Goal: Task Accomplishment & Management: Complete application form

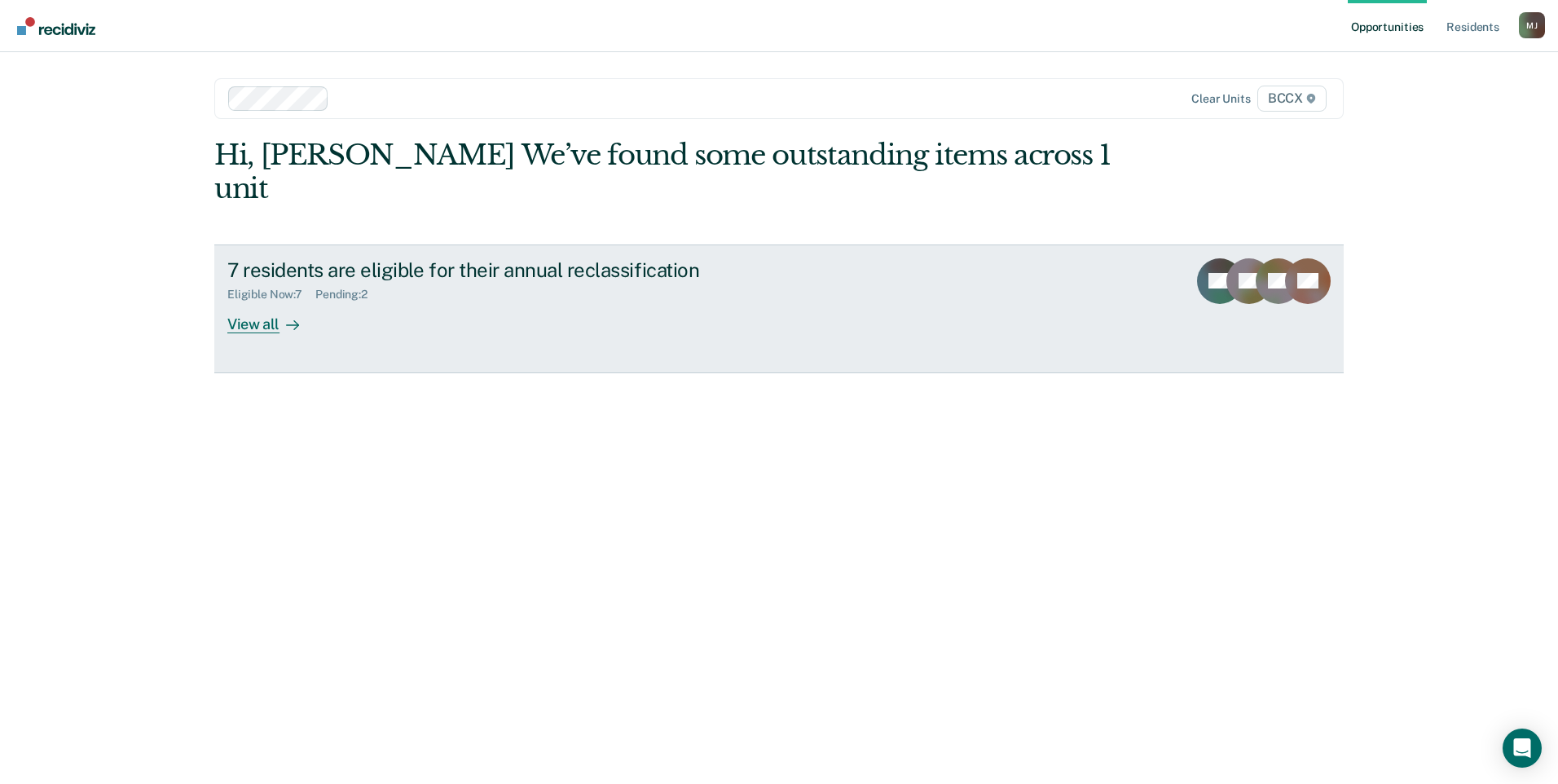
click at [279, 315] on div at bounding box center [289, 323] width 20 height 19
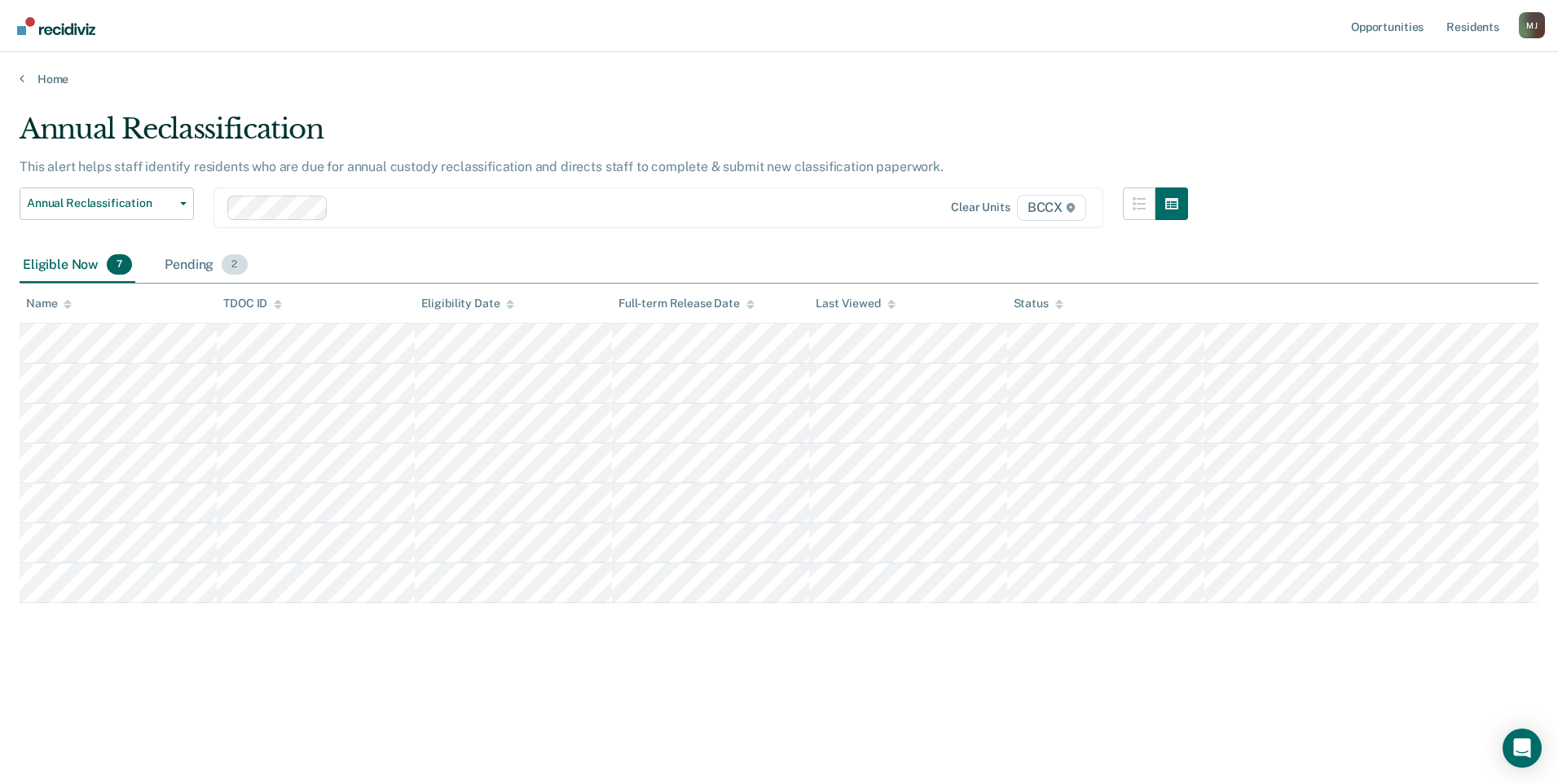
click at [203, 273] on div "Pending 2" at bounding box center [206, 266] width 89 height 36
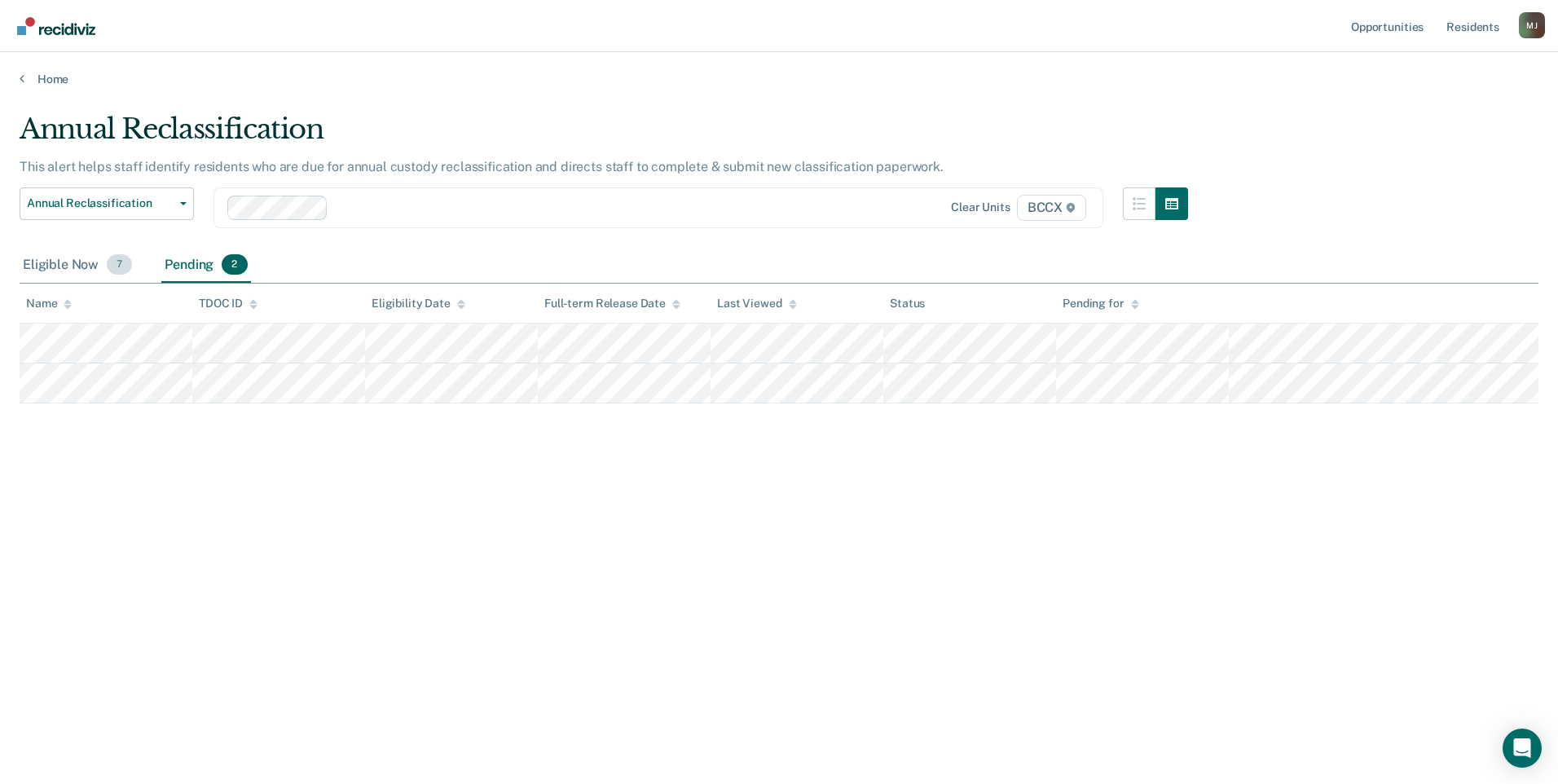
click at [77, 270] on div "Eligible Now 7" at bounding box center [77, 266] width 116 height 36
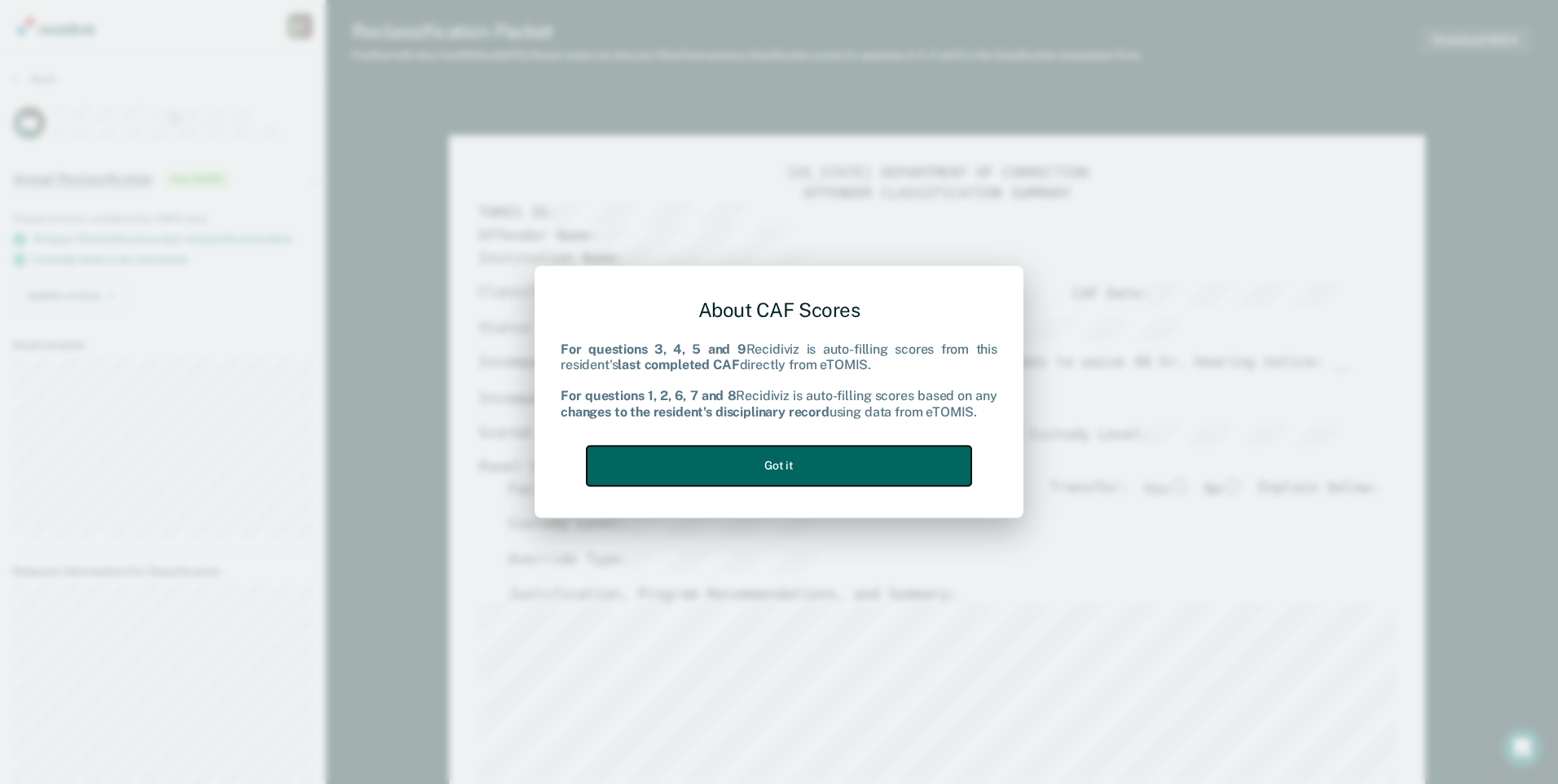
click at [704, 474] on button "Got it" at bounding box center [779, 466] width 384 height 40
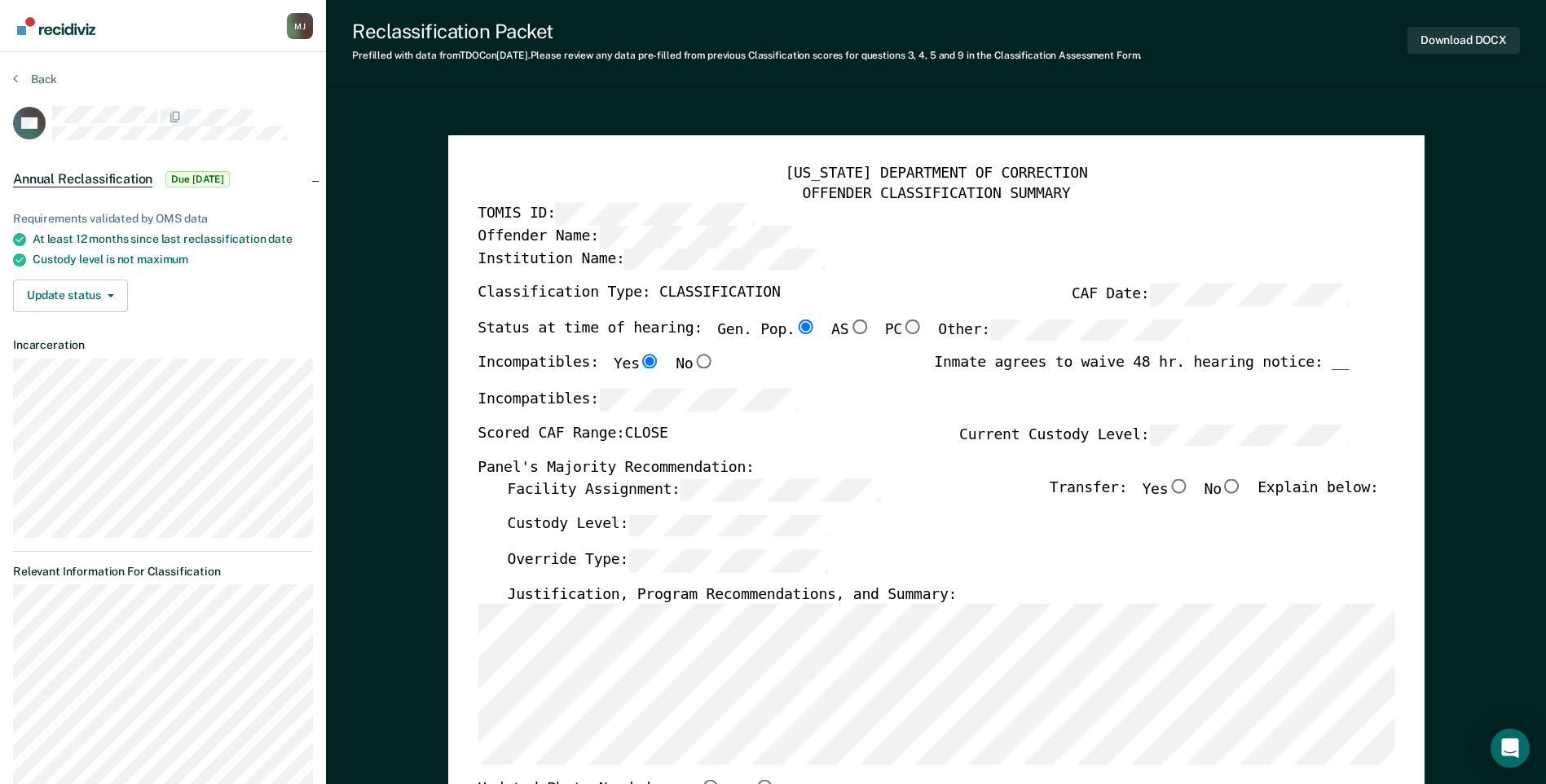
click at [1243, 488] on input "No" at bounding box center [1232, 486] width 22 height 15
type textarea "x"
radio input "true"
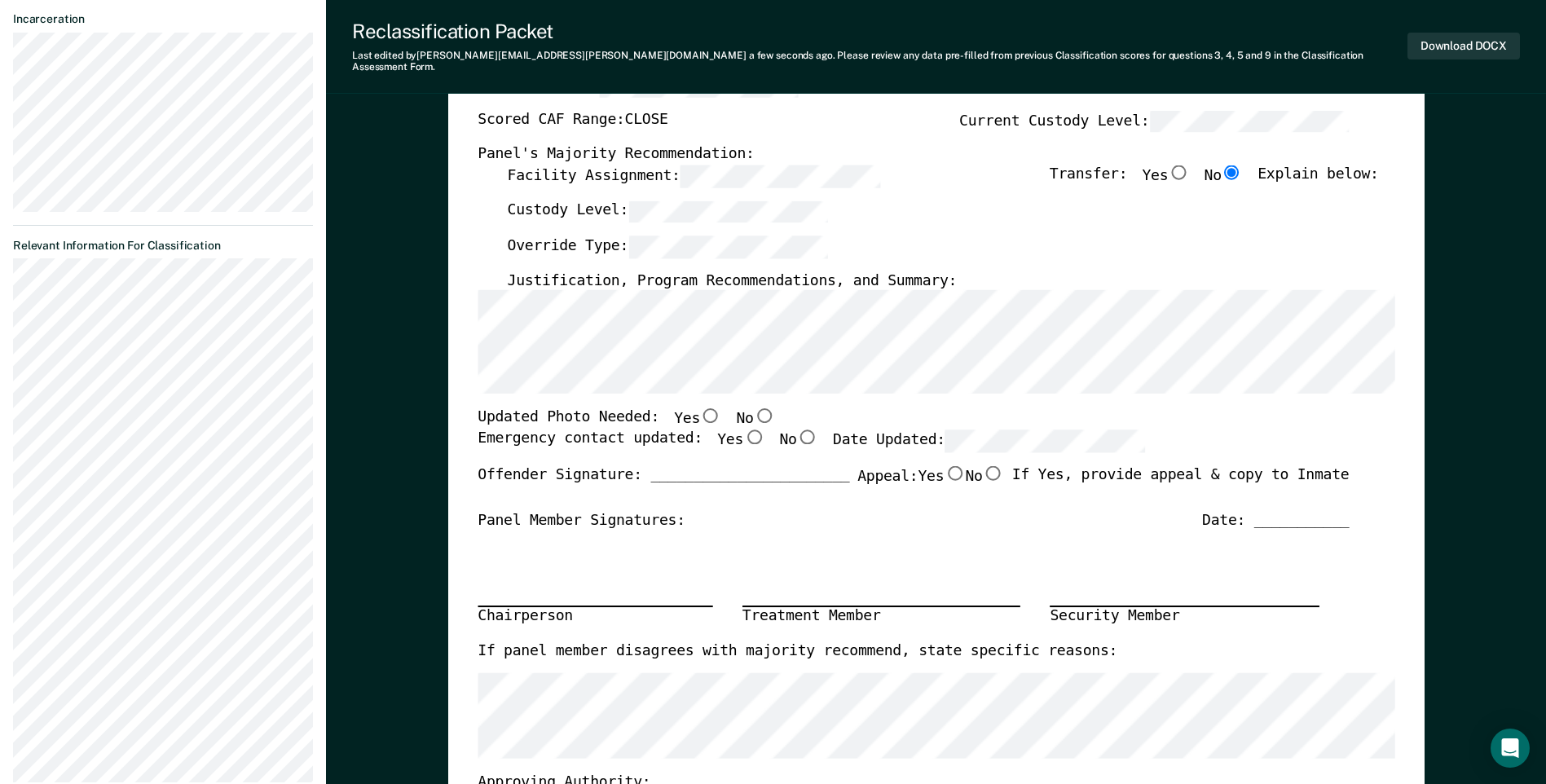
scroll to position [0, 1]
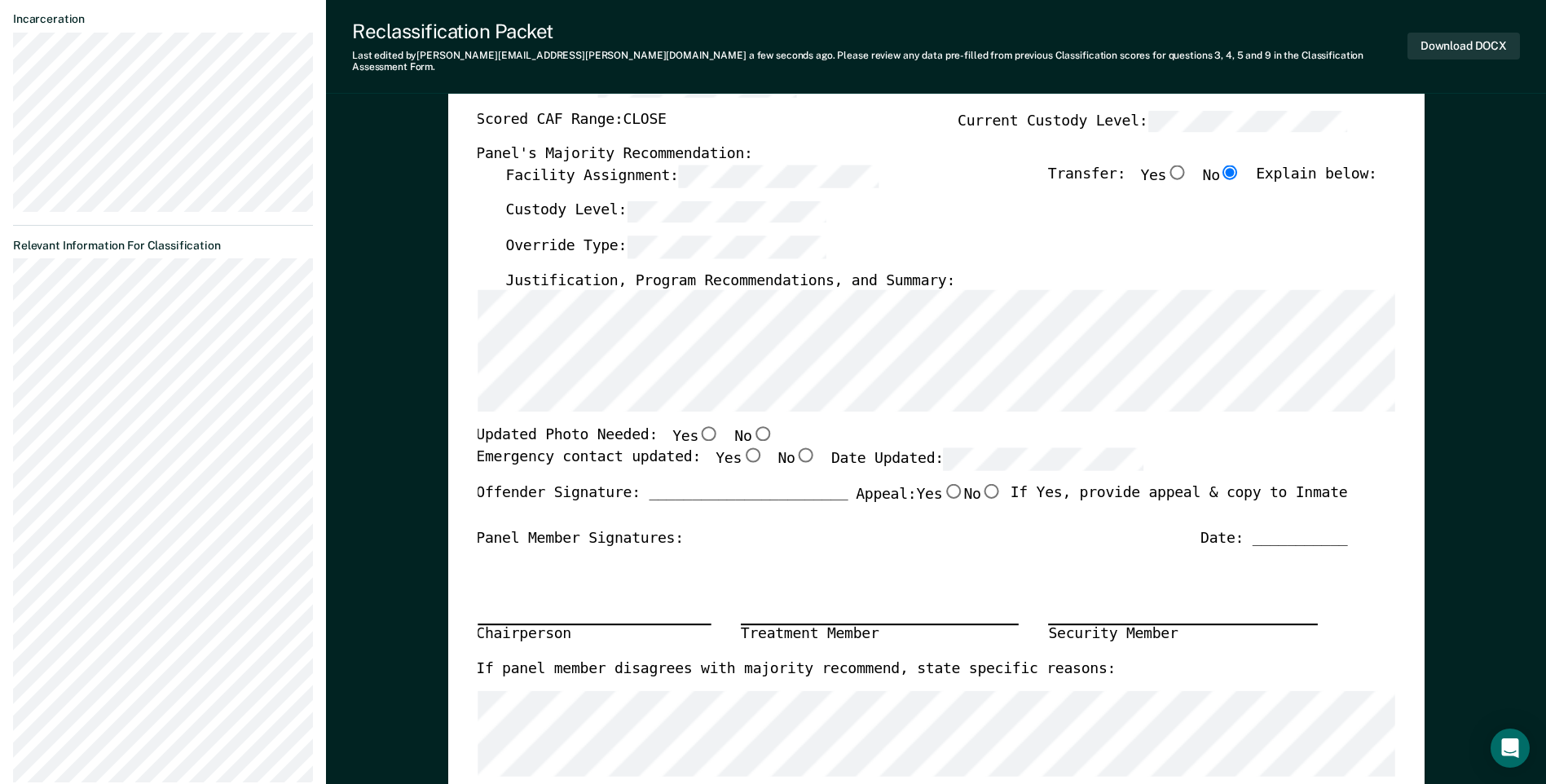
click at [751, 427] on input "No" at bounding box center [762, 434] width 22 height 15
type textarea "x"
radio input "true"
drag, startPoint x: 727, startPoint y: 443, endPoint x: 789, endPoint y: 447, distance: 62.1
click at [741, 447] on input "Yes" at bounding box center [752, 454] width 22 height 15
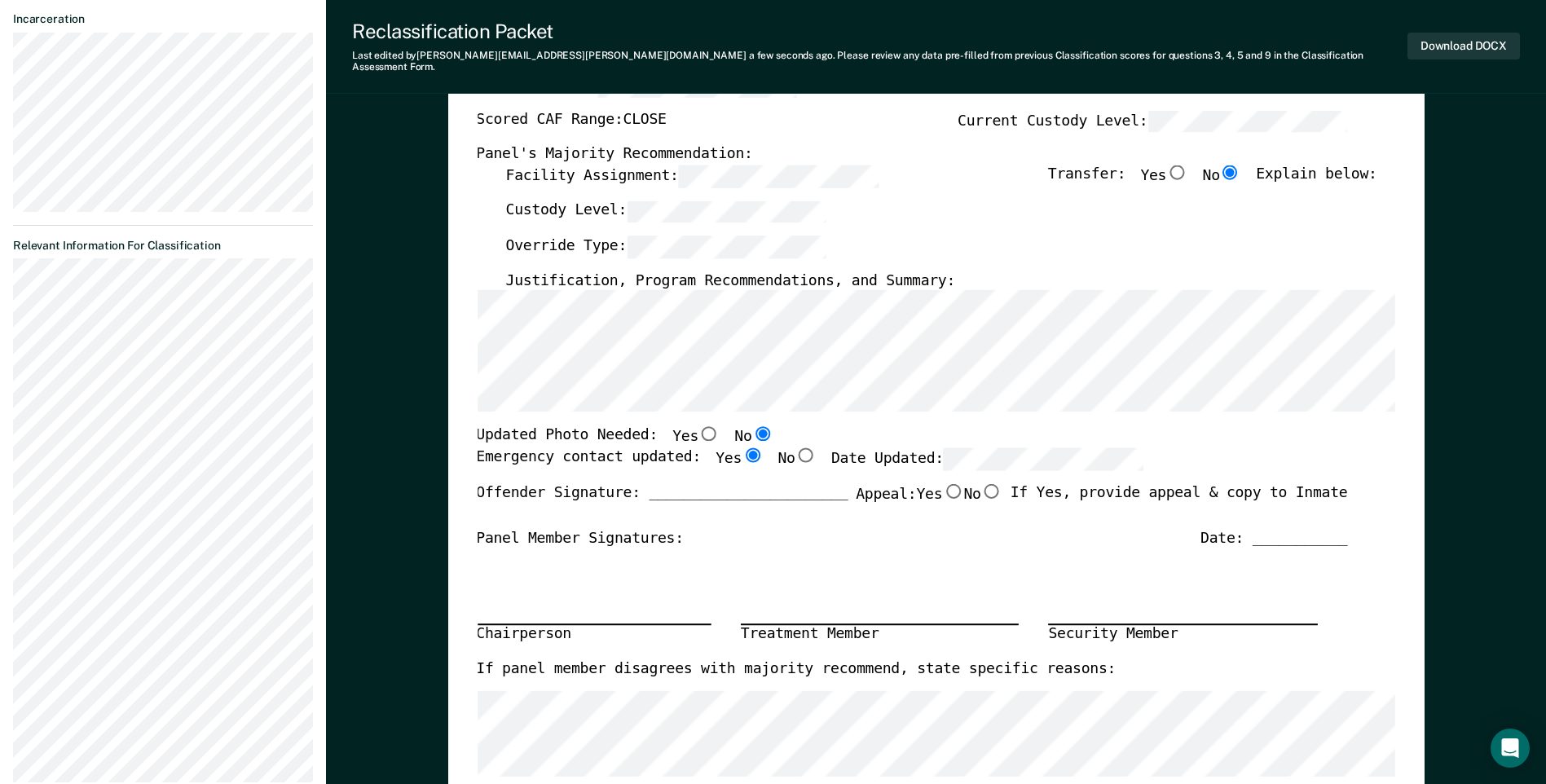
type textarea "x"
radio input "true"
click at [939, 235] on div "Override Type:" at bounding box center [940, 253] width 872 height 36
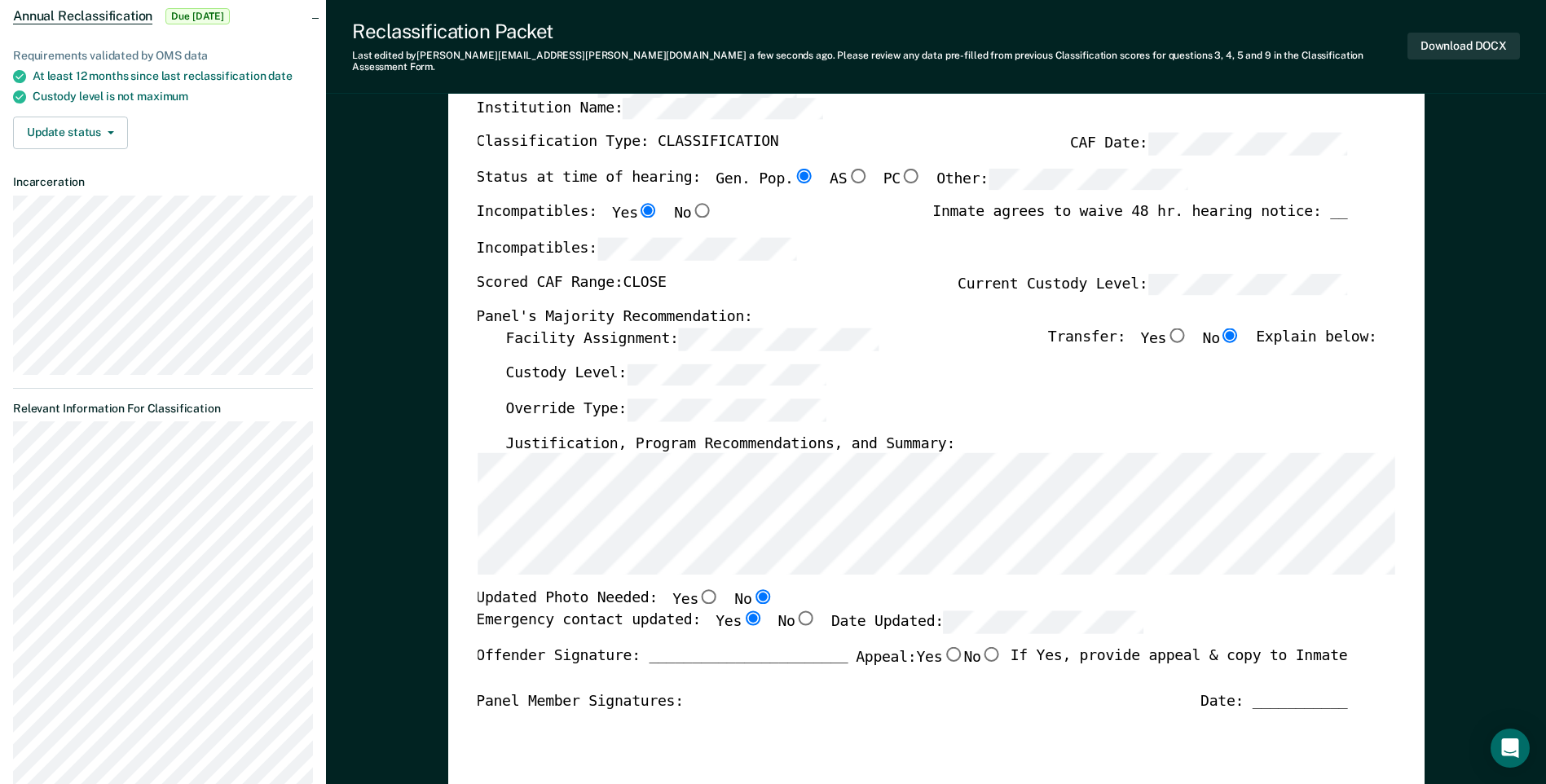
scroll to position [0, 0]
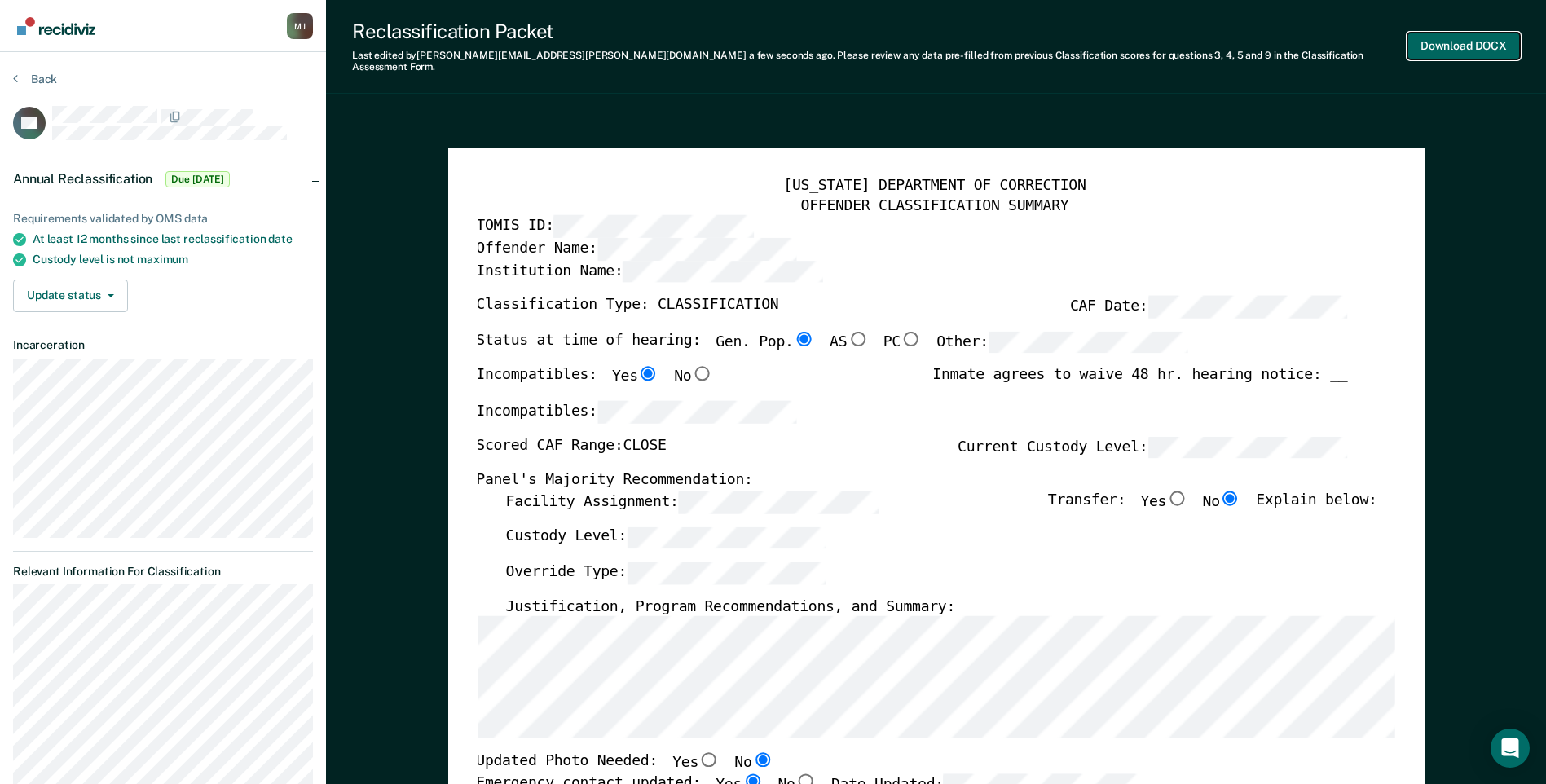
click at [1458, 41] on button "Download DOCX" at bounding box center [1464, 45] width 113 height 26
type textarea "x"
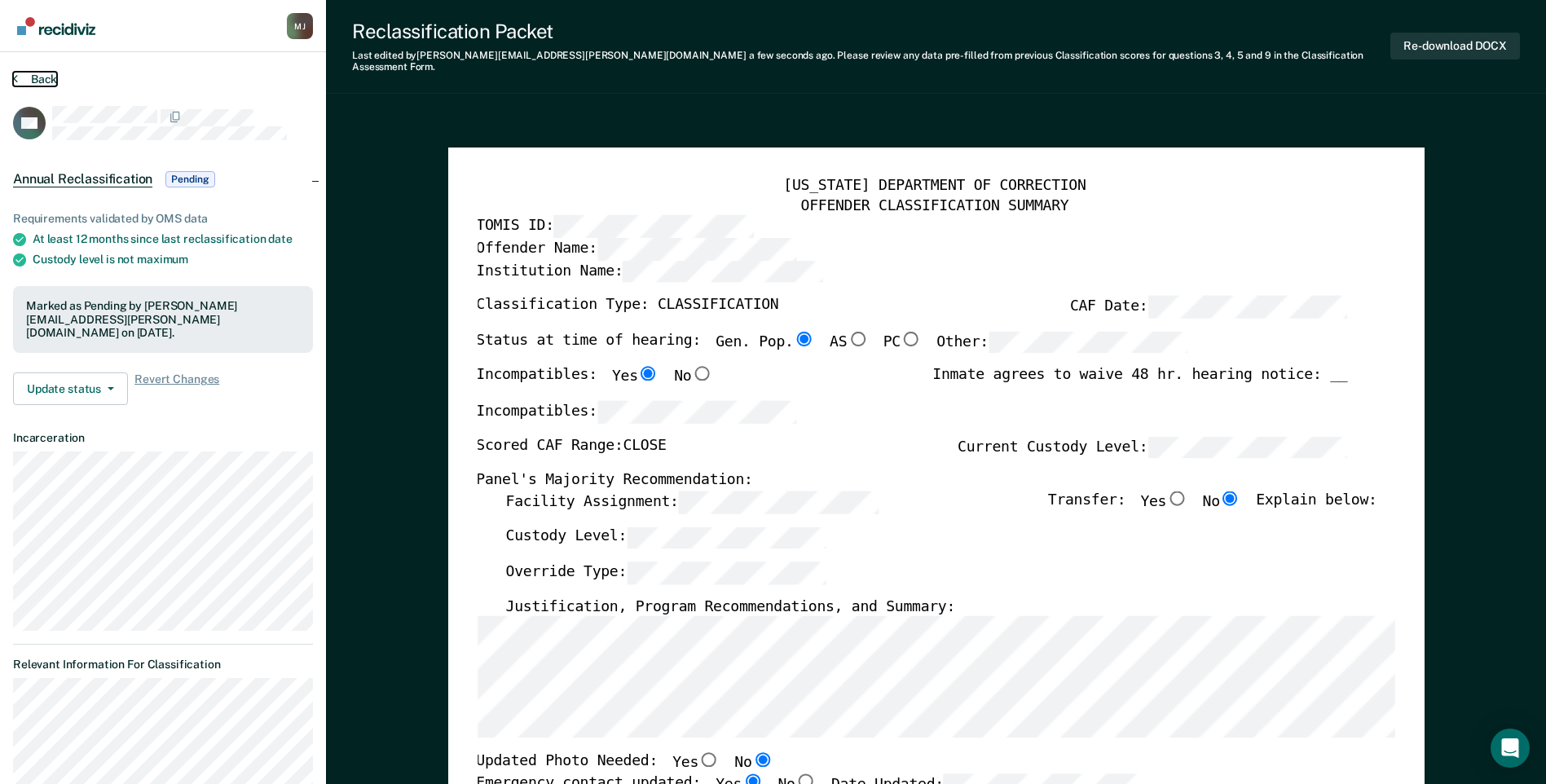
click at [46, 75] on button "Back" at bounding box center [34, 78] width 44 height 15
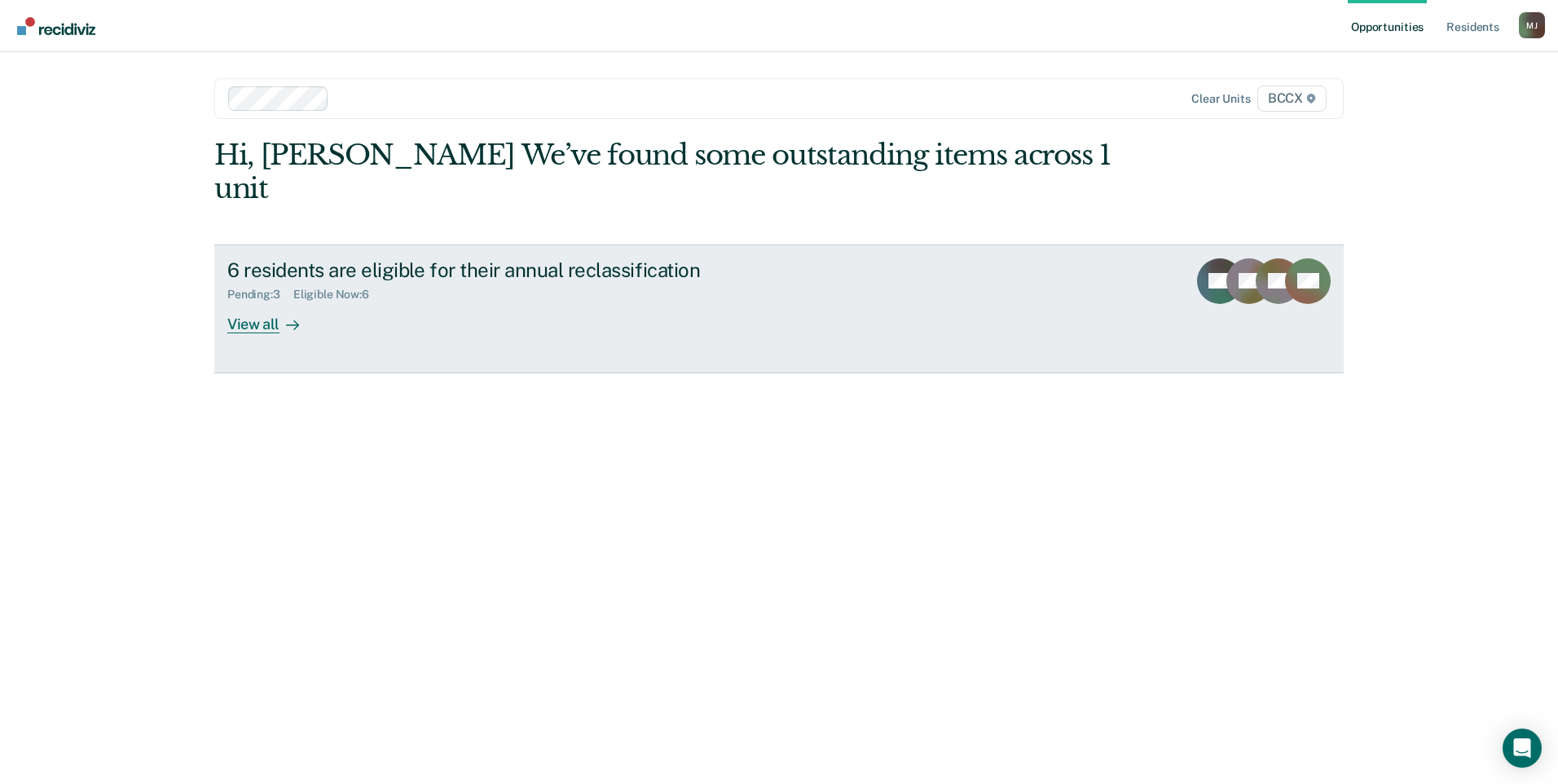
click at [254, 302] on div "View all" at bounding box center [273, 318] width 91 height 31
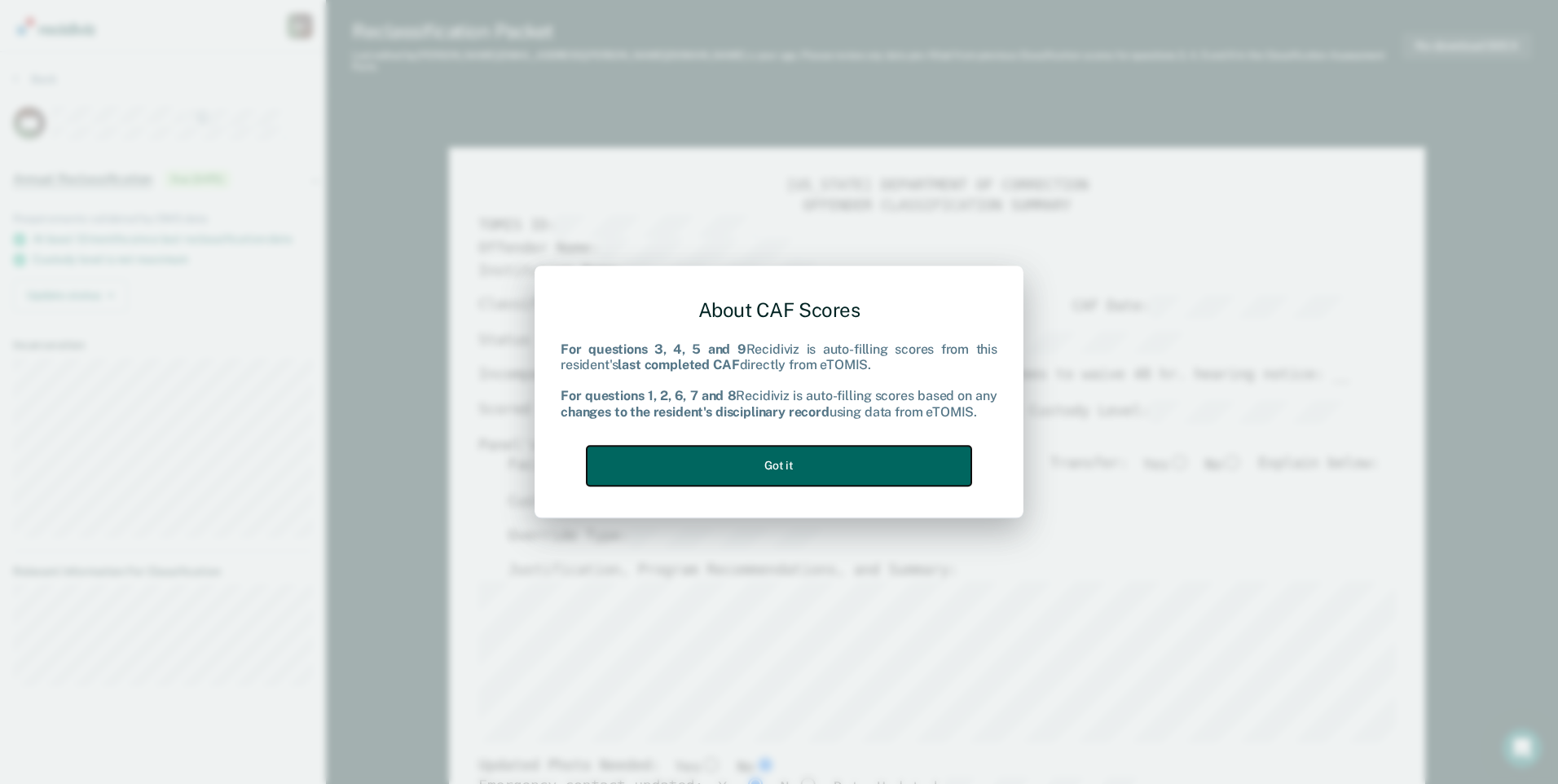
click at [782, 466] on button "Got it" at bounding box center [779, 466] width 384 height 40
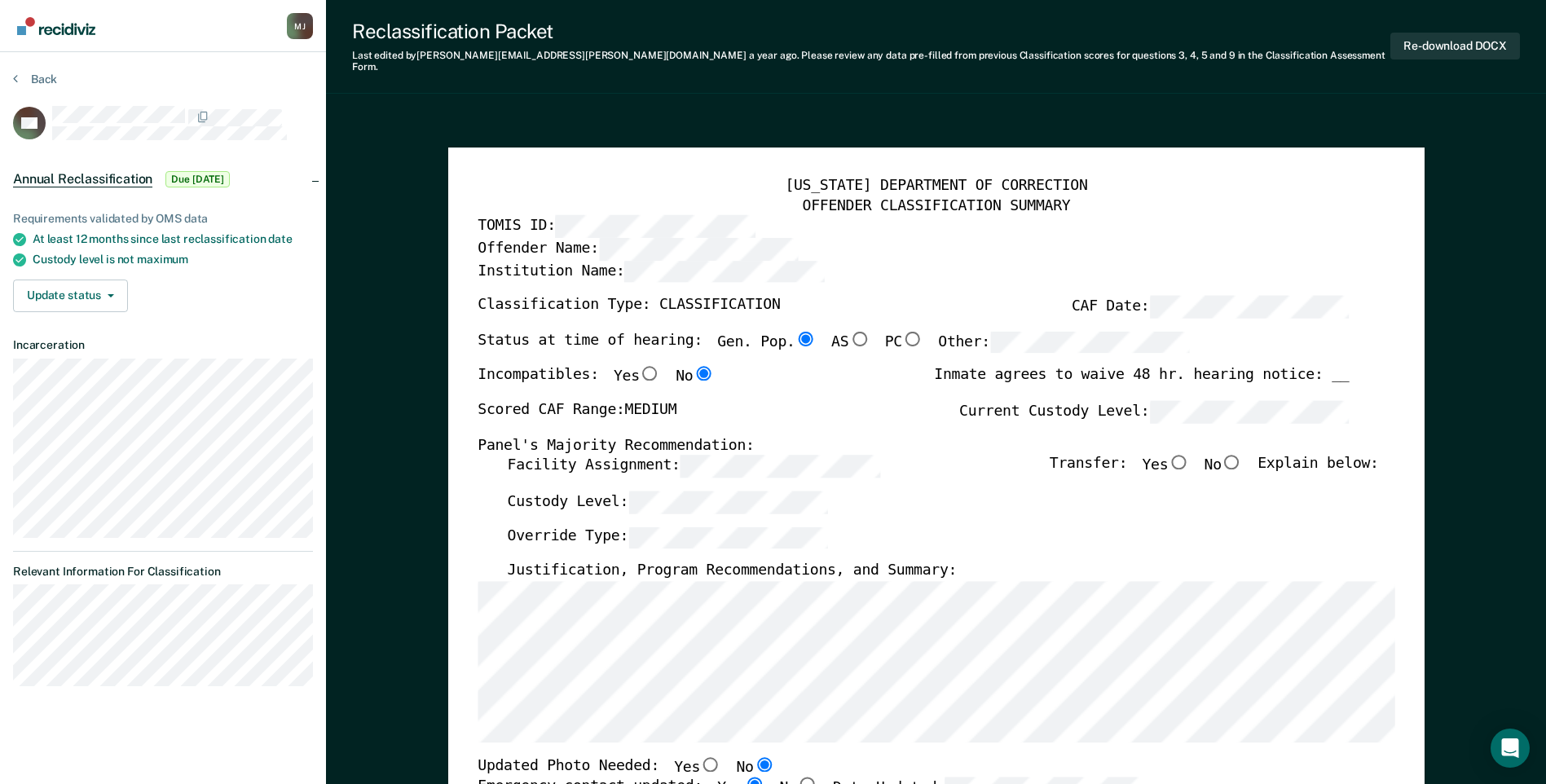
click at [1243, 455] on input "No" at bounding box center [1232, 462] width 22 height 15
type textarea "x"
radio input "true"
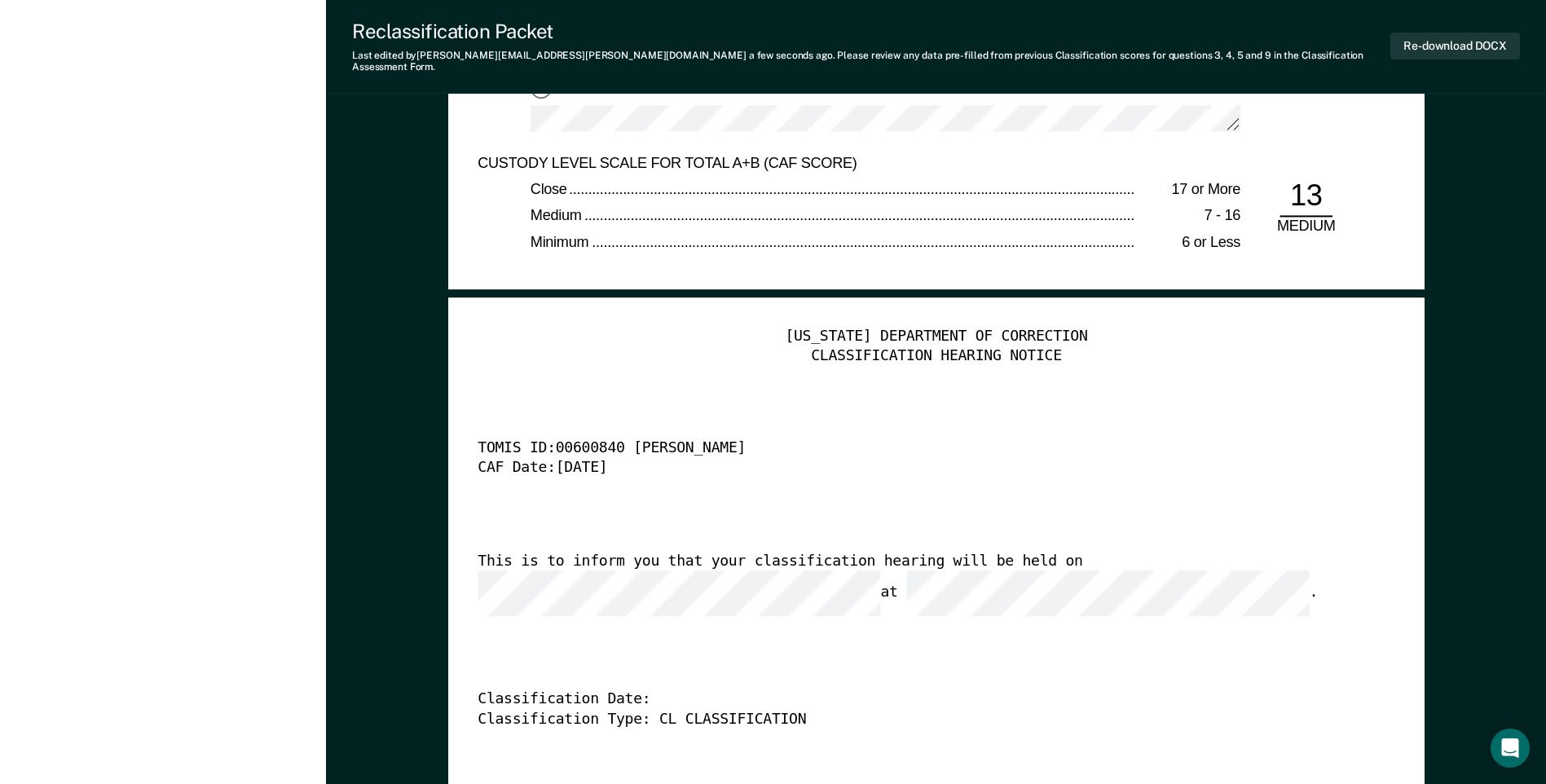
scroll to position [3910, 0]
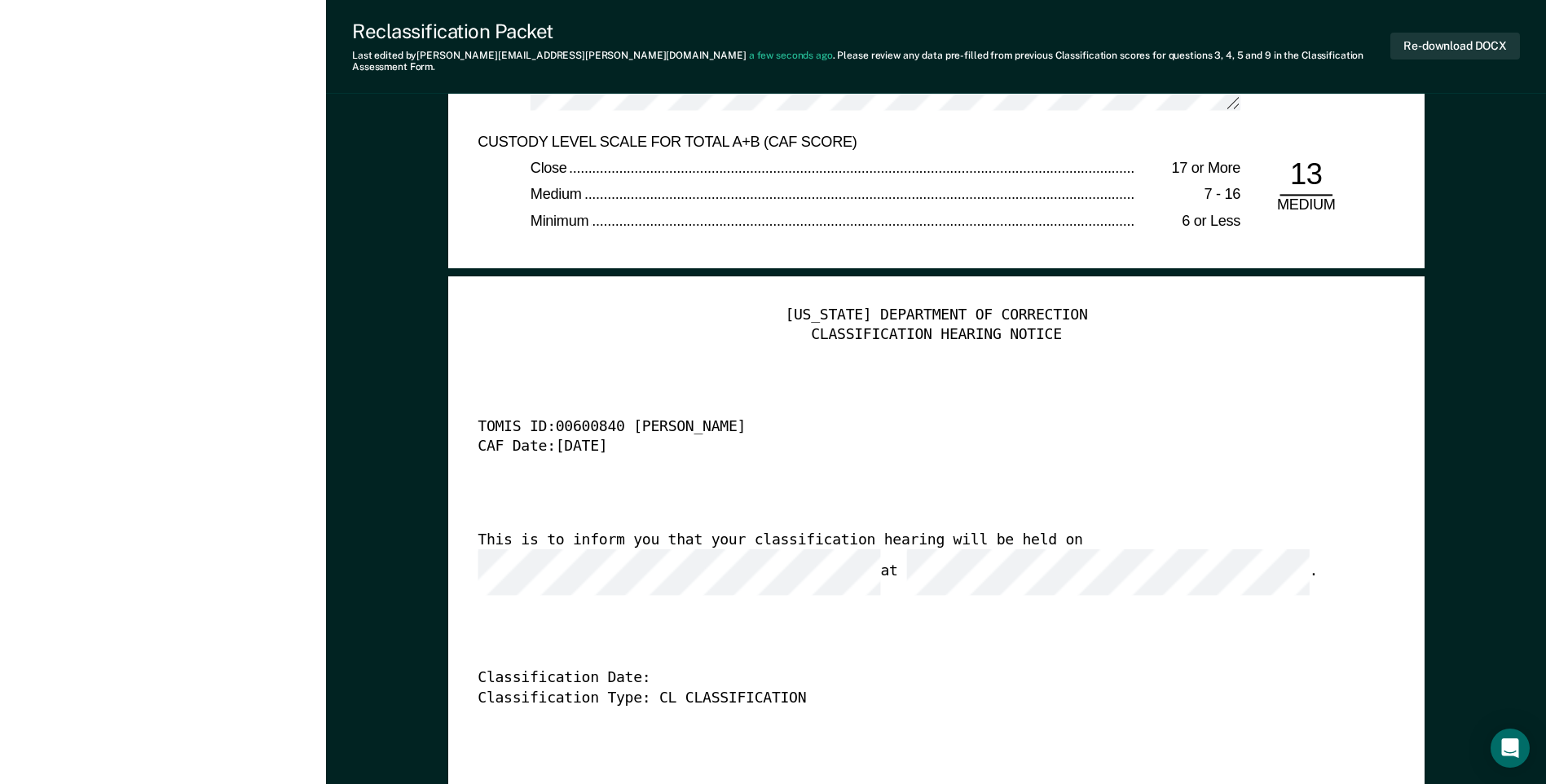
click at [900, 440] on div "CAF Date: [DATE]" at bounding box center [913, 447] width 872 height 20
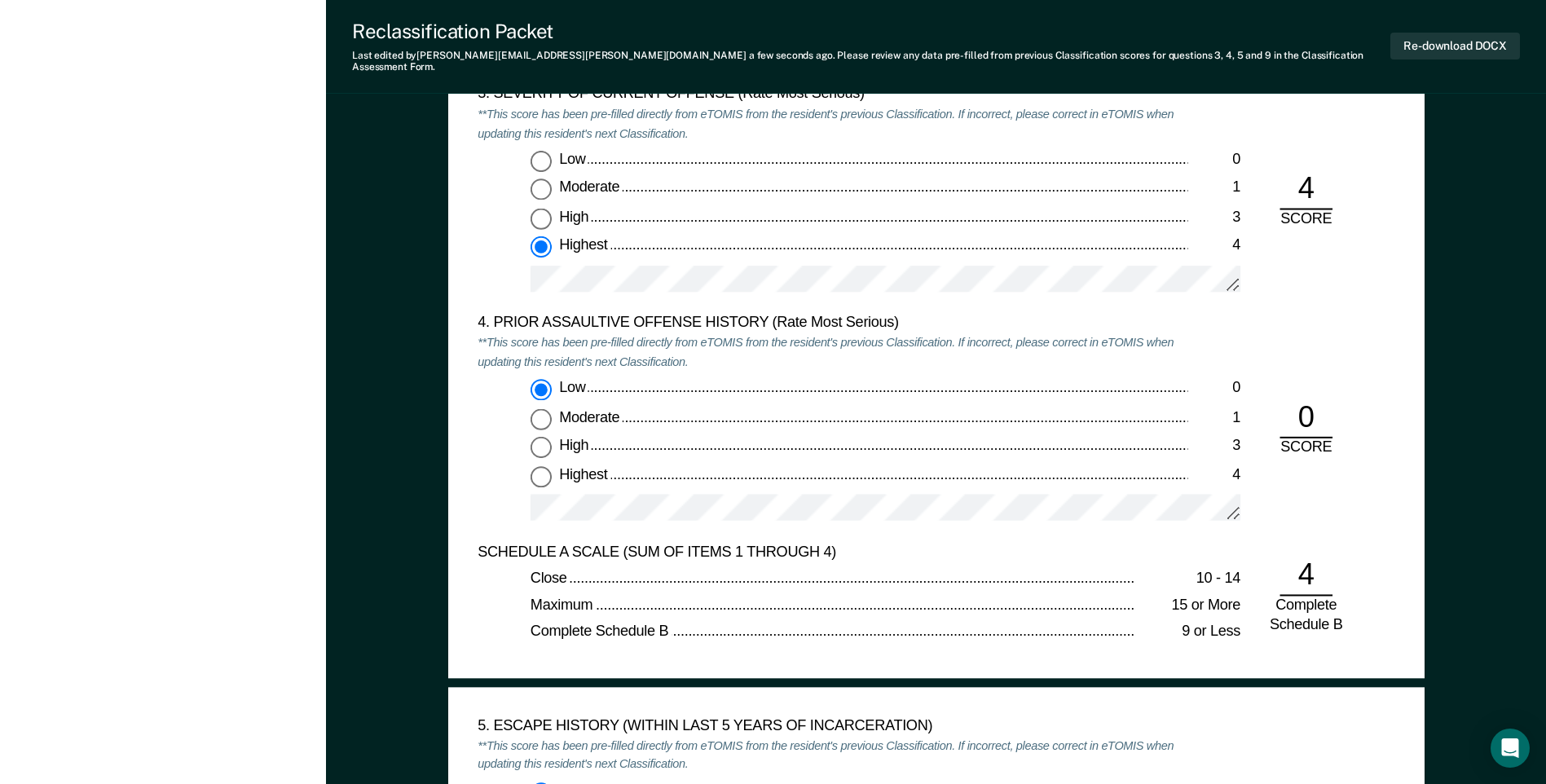
scroll to position [1874, 0]
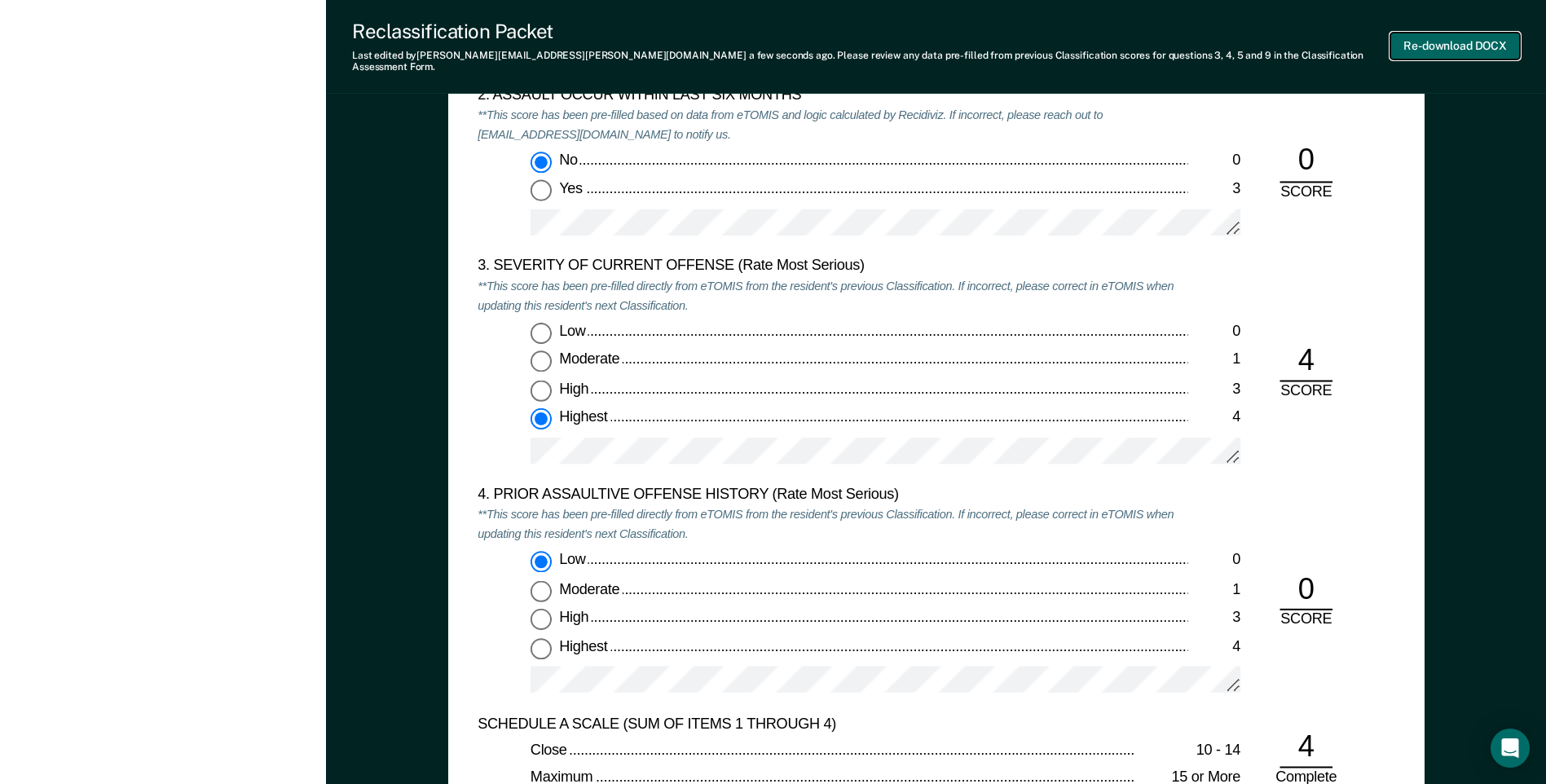
click at [1436, 43] on button "Re-download DOCX" at bounding box center [1455, 45] width 129 height 26
type textarea "x"
